Goal: Transaction & Acquisition: Purchase product/service

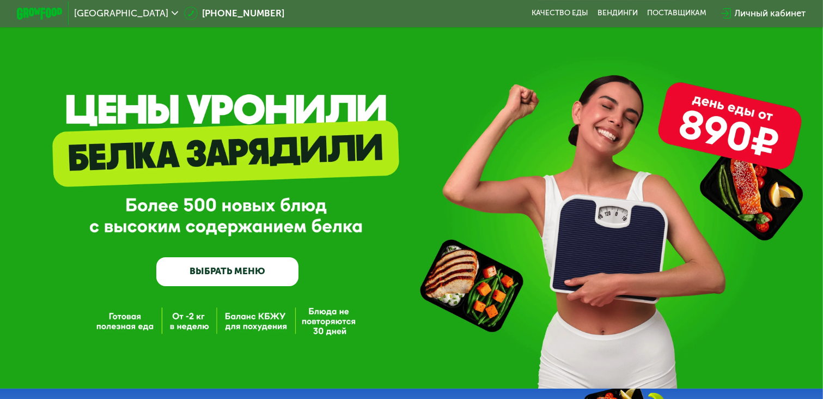
click at [203, 271] on link "ВЫБРАТЬ МЕНЮ" at bounding box center [227, 271] width 142 height 28
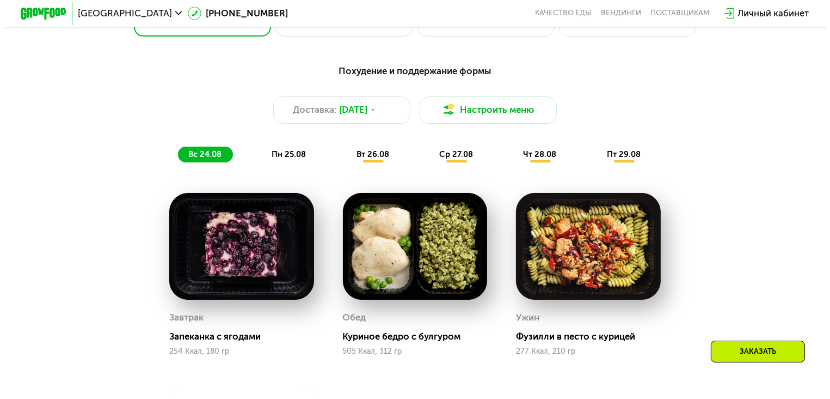
scroll to position [585, 0]
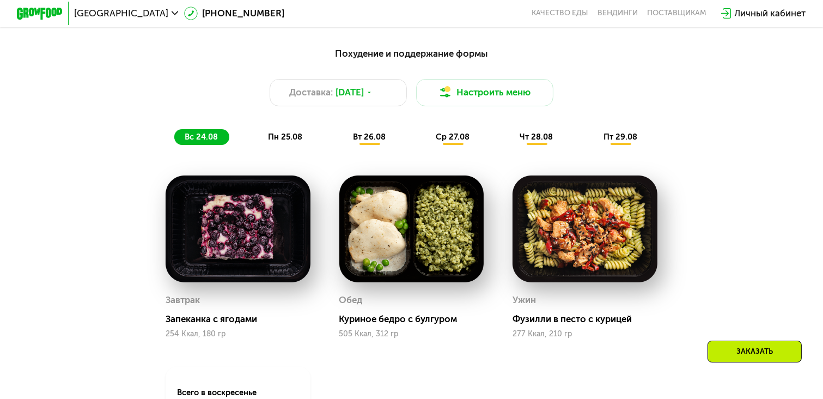
click at [293, 140] on span "пн 25.08" at bounding box center [285, 137] width 34 height 10
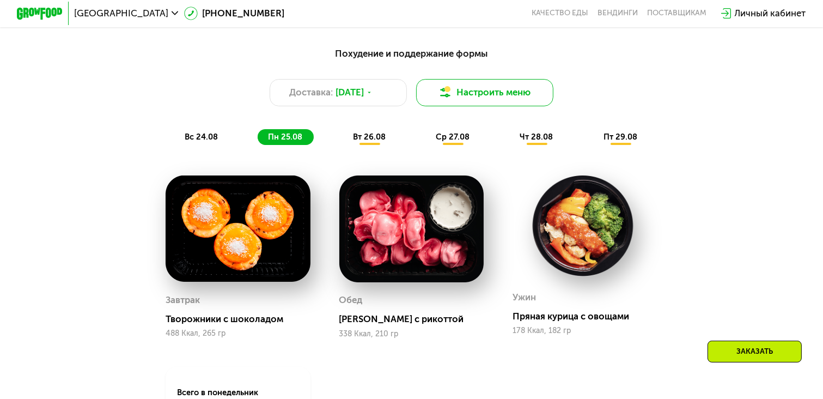
click at [511, 93] on button "Настроить меню" at bounding box center [484, 92] width 137 height 27
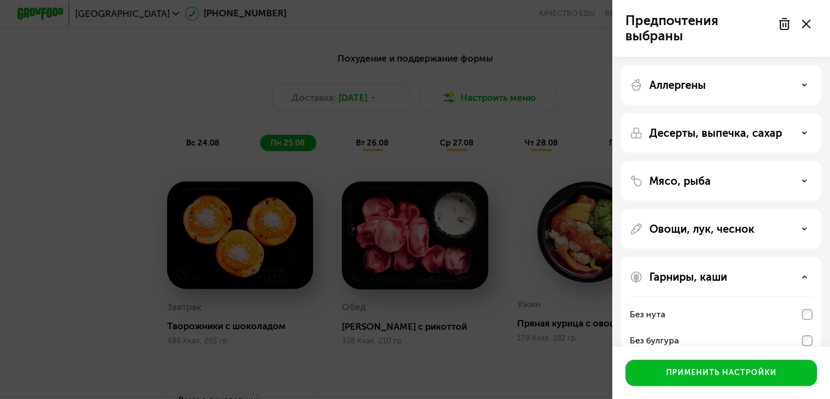
click at [808, 134] on div "Десерты, выпечка, сахар" at bounding box center [721, 132] width 183 height 13
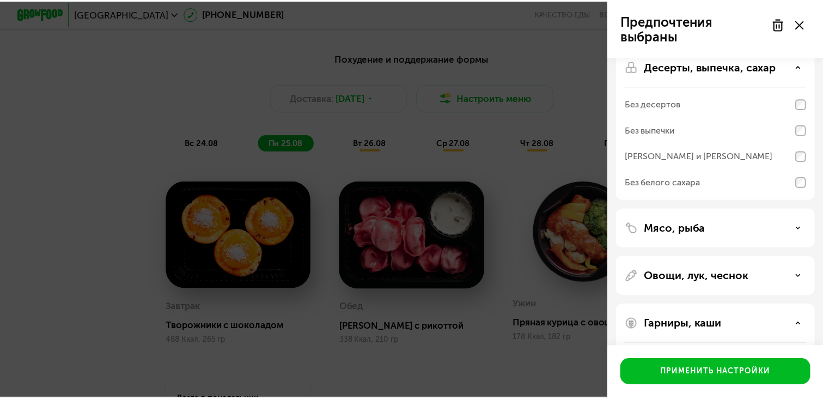
scroll to position [65, 0]
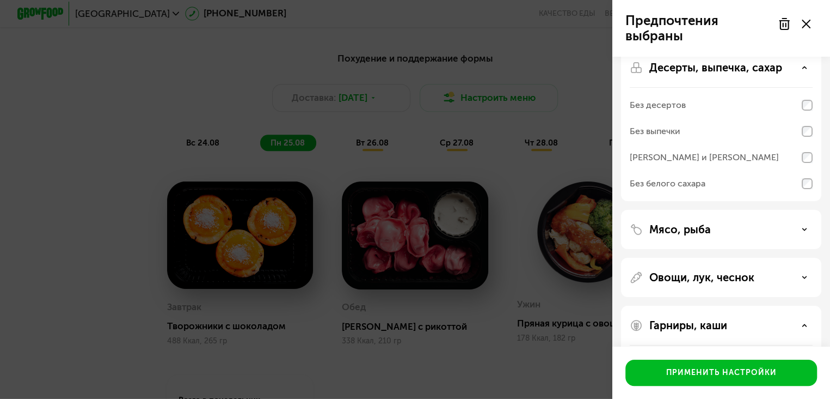
click at [800, 103] on div "Без десертов" at bounding box center [721, 105] width 183 height 26
click at [681, 105] on div "Без десертов" at bounding box center [658, 105] width 56 height 13
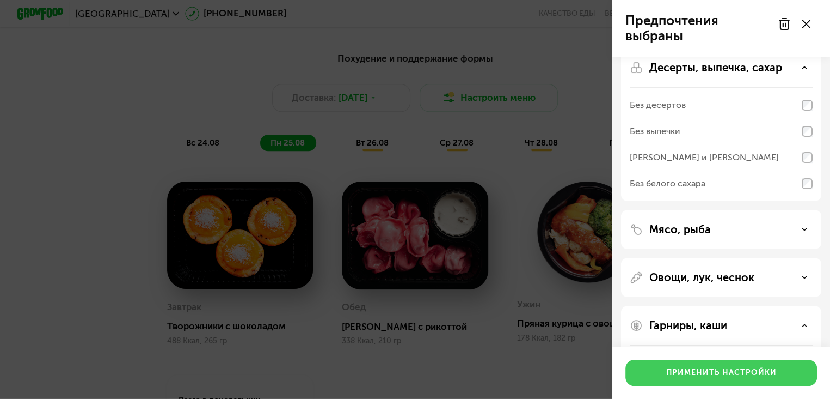
click at [759, 369] on div "Применить настройки" at bounding box center [722, 372] width 111 height 11
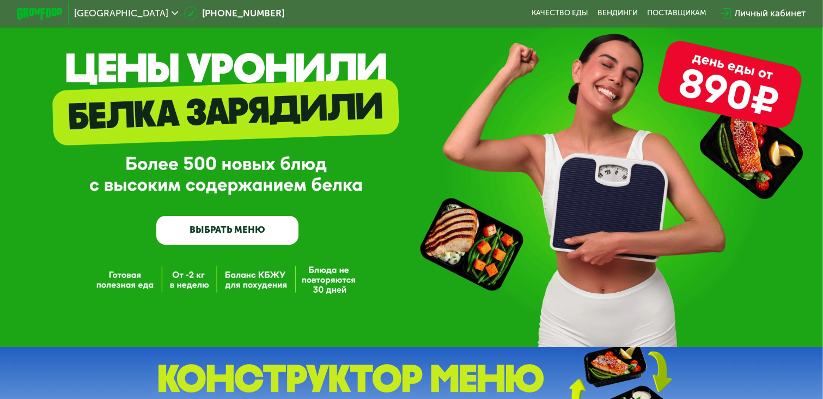
scroll to position [41, 0]
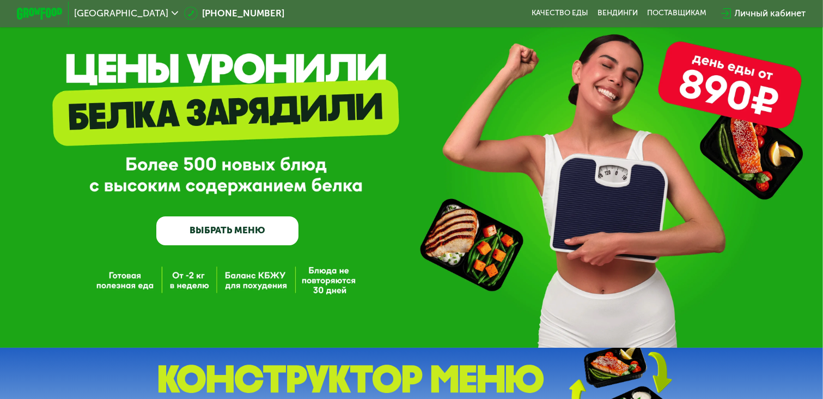
click at [235, 233] on link "ВЫБРАТЬ МЕНЮ" at bounding box center [227, 230] width 142 height 28
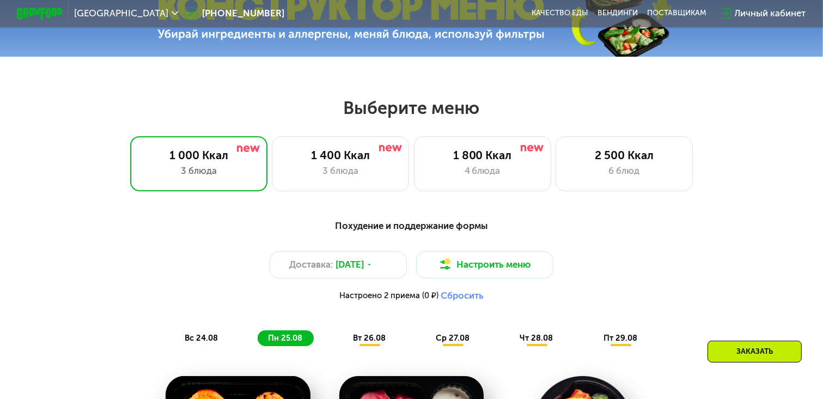
scroll to position [486, 0]
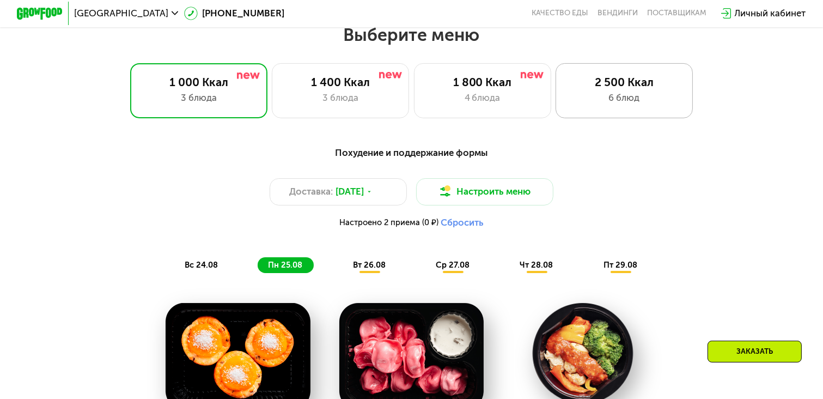
click at [657, 89] on div "2 500 Ккал" at bounding box center [623, 82] width 113 height 14
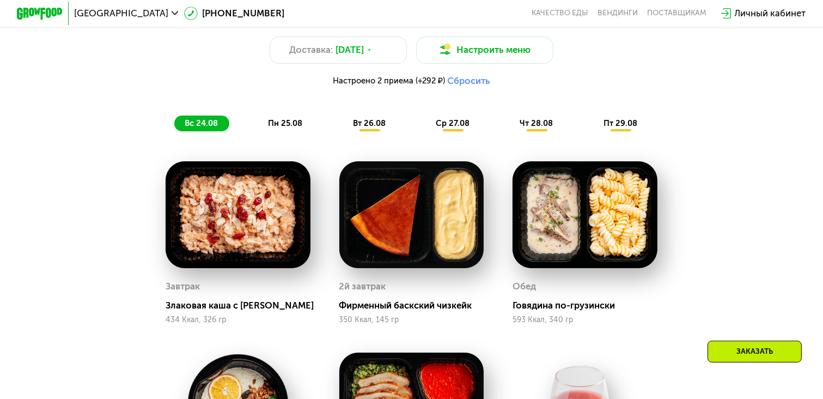
scroll to position [643, 0]
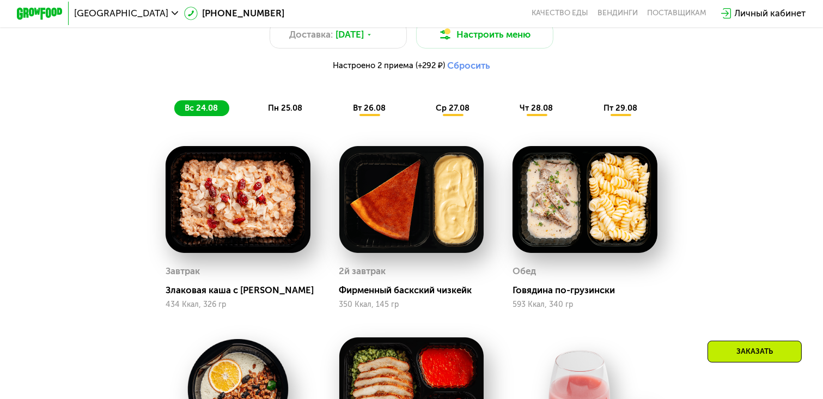
click at [280, 108] on span "пн 25.08" at bounding box center [285, 108] width 34 height 10
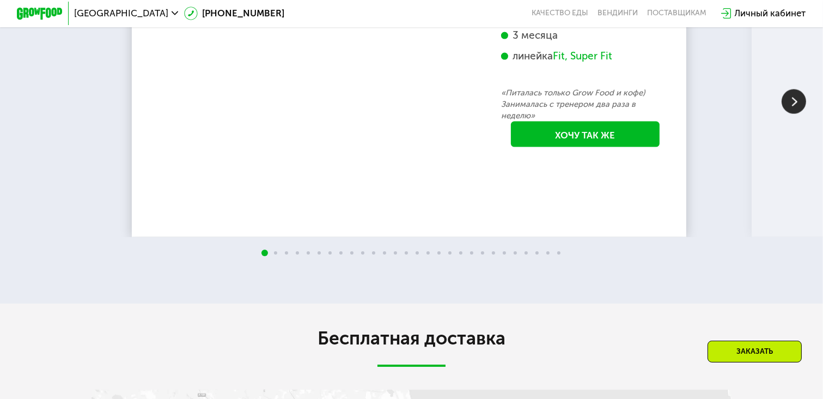
scroll to position [2178, 0]
